Goal: Information Seeking & Learning: Learn about a topic

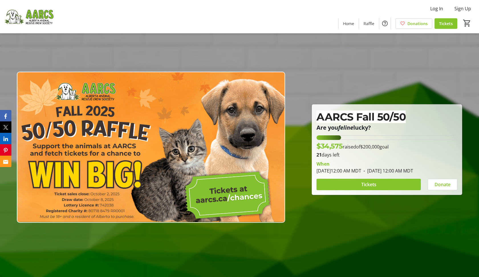
click at [368, 147] on span "$200,000" at bounding box center [369, 146] width 19 height 6
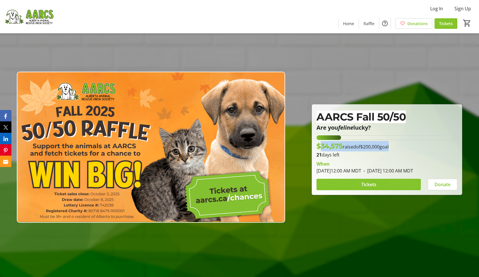
click at [368, 147] on span "$200,000" at bounding box center [369, 146] width 19 height 6
click at [374, 163] on div "When" at bounding box center [387, 163] width 141 height 7
click at [380, 122] on span "AARCS Fall 50/50" at bounding box center [361, 116] width 89 height 13
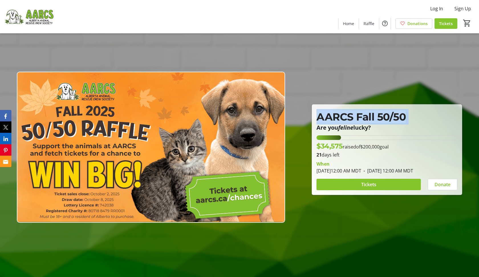
click at [380, 122] on span "AARCS Fall 50/50" at bounding box center [361, 116] width 89 height 13
